Goal: Task Accomplishment & Management: Manage account settings

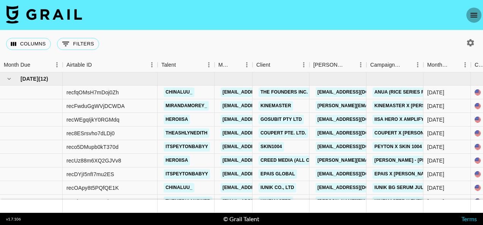
click at [475, 18] on icon "open drawer" at bounding box center [473, 15] width 9 height 9
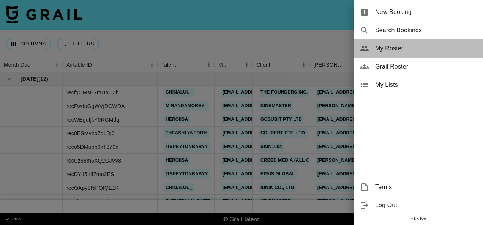
click at [394, 47] on span "My Roster" at bounding box center [426, 48] width 102 height 9
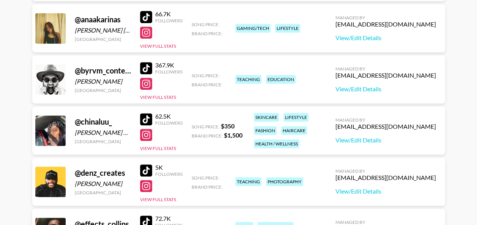
scroll to position [150, 0]
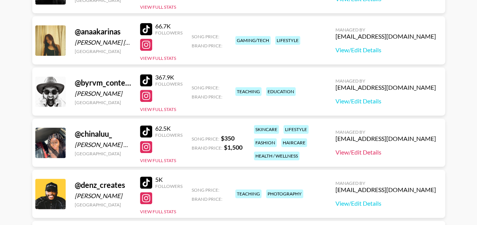
click at [393, 153] on link "View/Edit Details" at bounding box center [386, 153] width 101 height 8
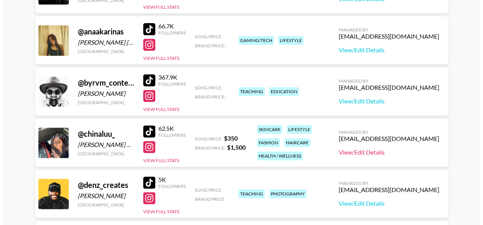
scroll to position [0, 0]
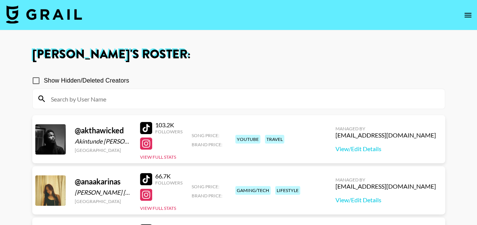
click at [49, 17] on img at bounding box center [44, 14] width 76 height 18
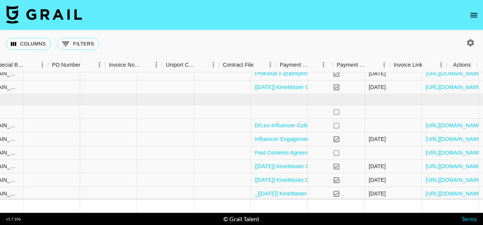
scroll to position [303, 783]
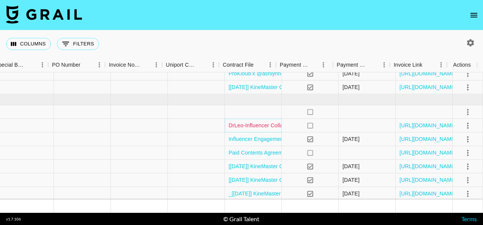
click at [239, 124] on link "DrLeo-Influencer Collaboration Agreement.pdf" at bounding box center [284, 126] width 111 height 8
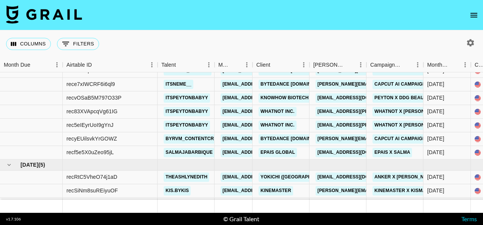
scroll to position [607, 0]
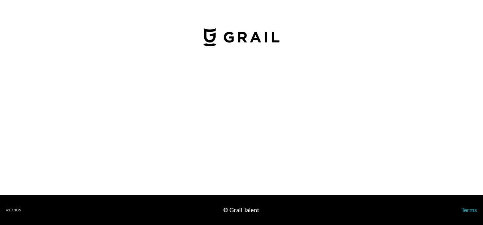
select select "USD"
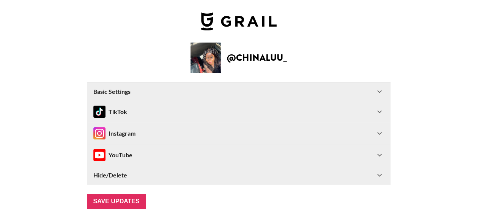
scroll to position [31, 0]
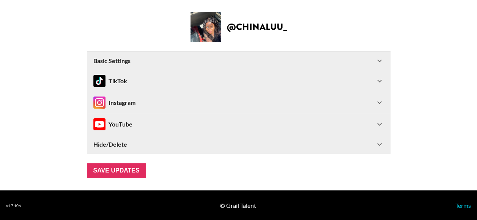
click at [179, 143] on div "Hide/Delete" at bounding box center [234, 144] width 282 height 8
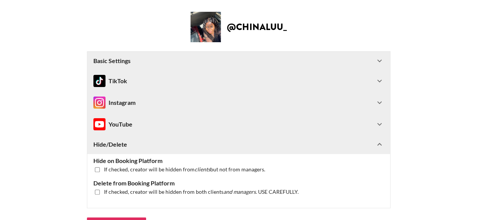
click at [98, 168] on input "checkbox" at bounding box center [97, 169] width 5 height 5
checkbox input "true"
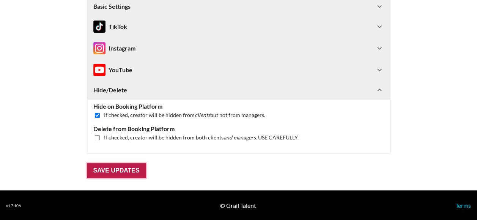
click at [103, 174] on input "Save Updates" at bounding box center [116, 170] width 59 height 15
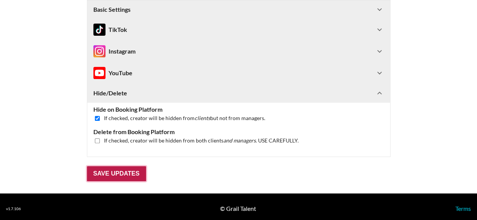
scroll to position [109, 0]
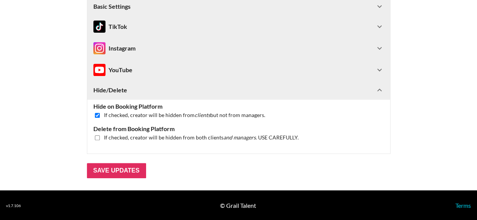
click at [98, 135] on input "checkbox" at bounding box center [97, 137] width 5 height 5
checkbox input "true"
click at [110, 171] on input "Save Updates" at bounding box center [116, 170] width 59 height 15
